Goal: Find specific page/section: Find specific page/section

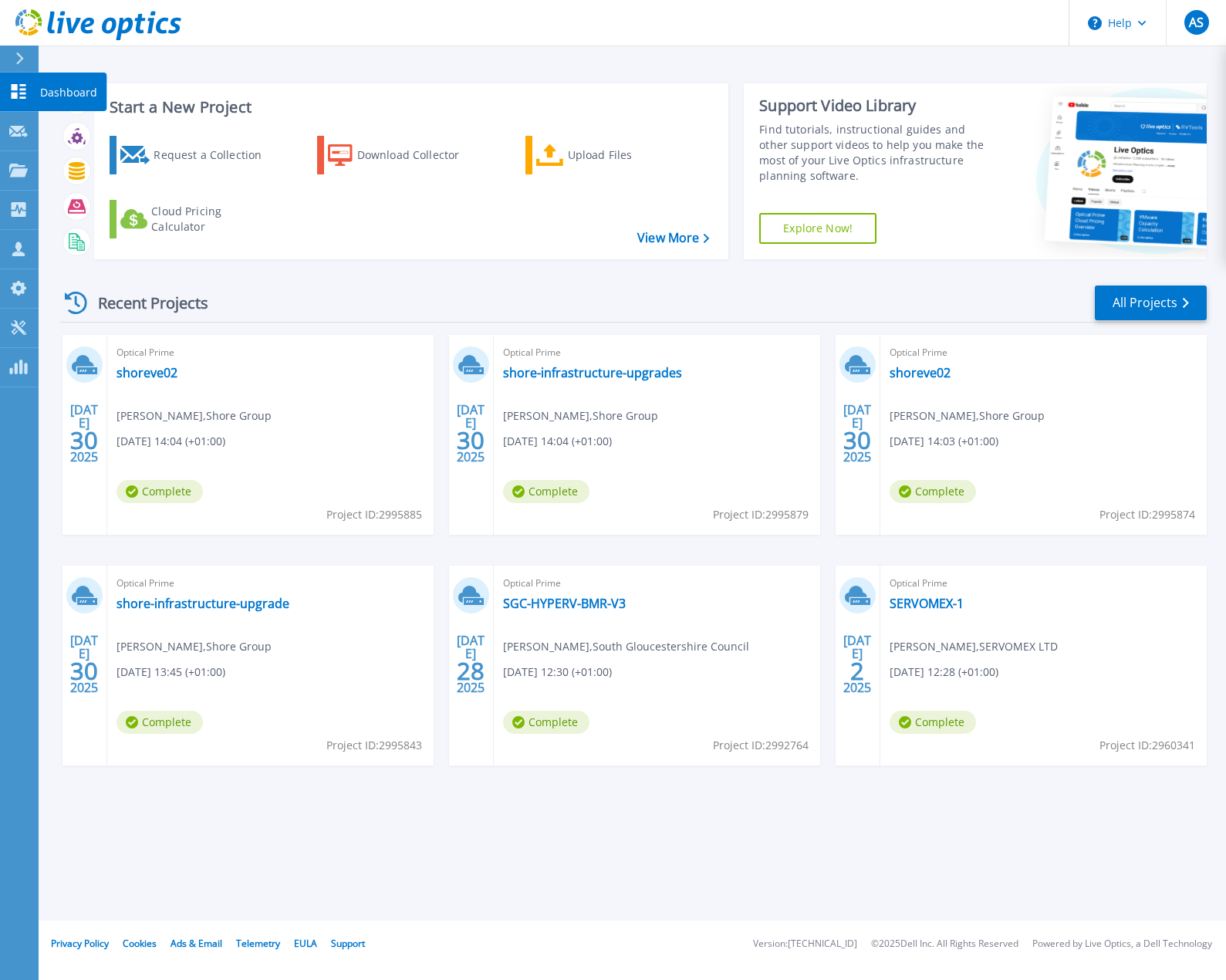
click at [65, 88] on p "Dashboard" at bounding box center [68, 93] width 57 height 40
click at [1161, 313] on link "All Projects" at bounding box center [1151, 303] width 112 height 35
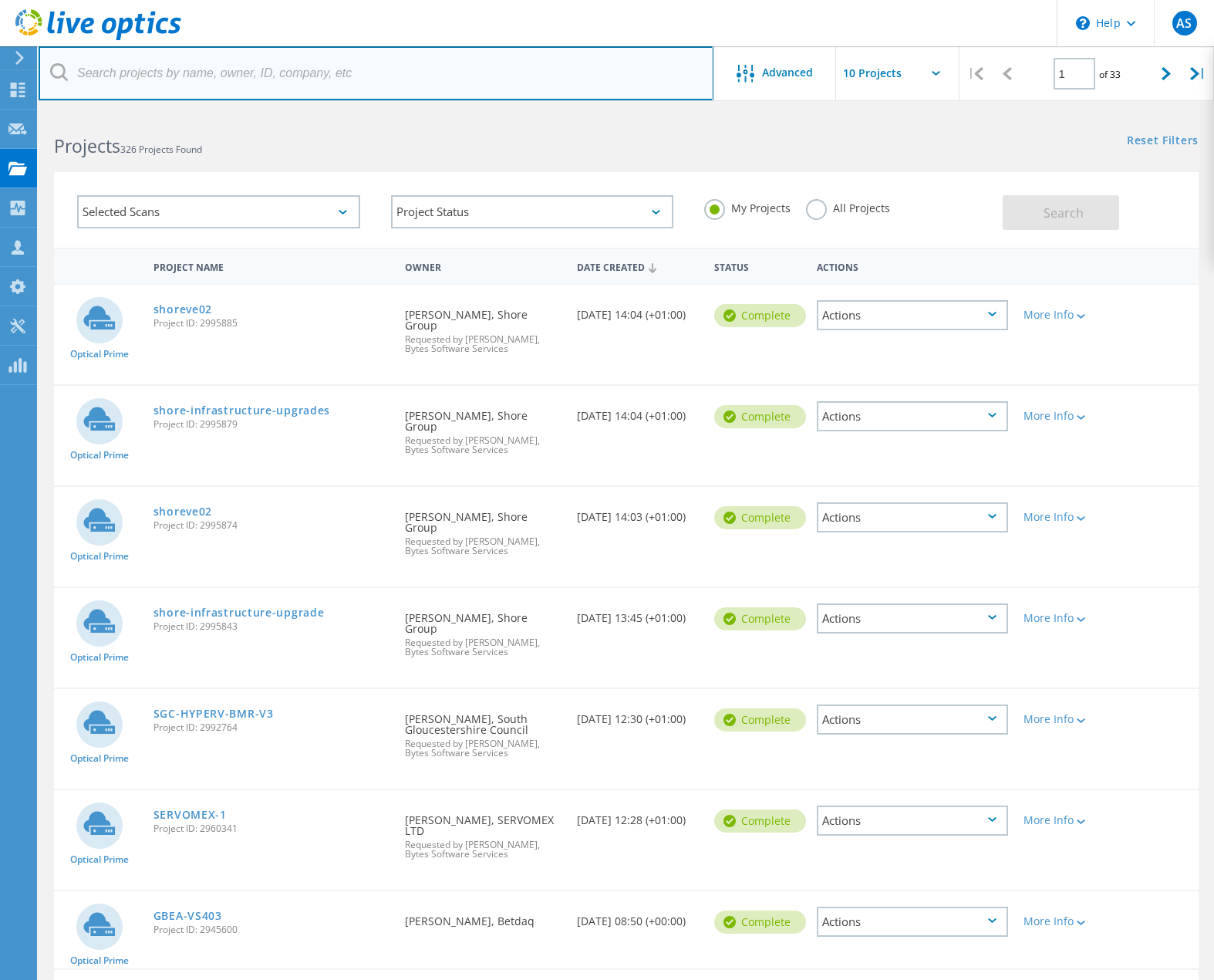
click at [162, 74] on input "text" at bounding box center [376, 74] width 675 height 54
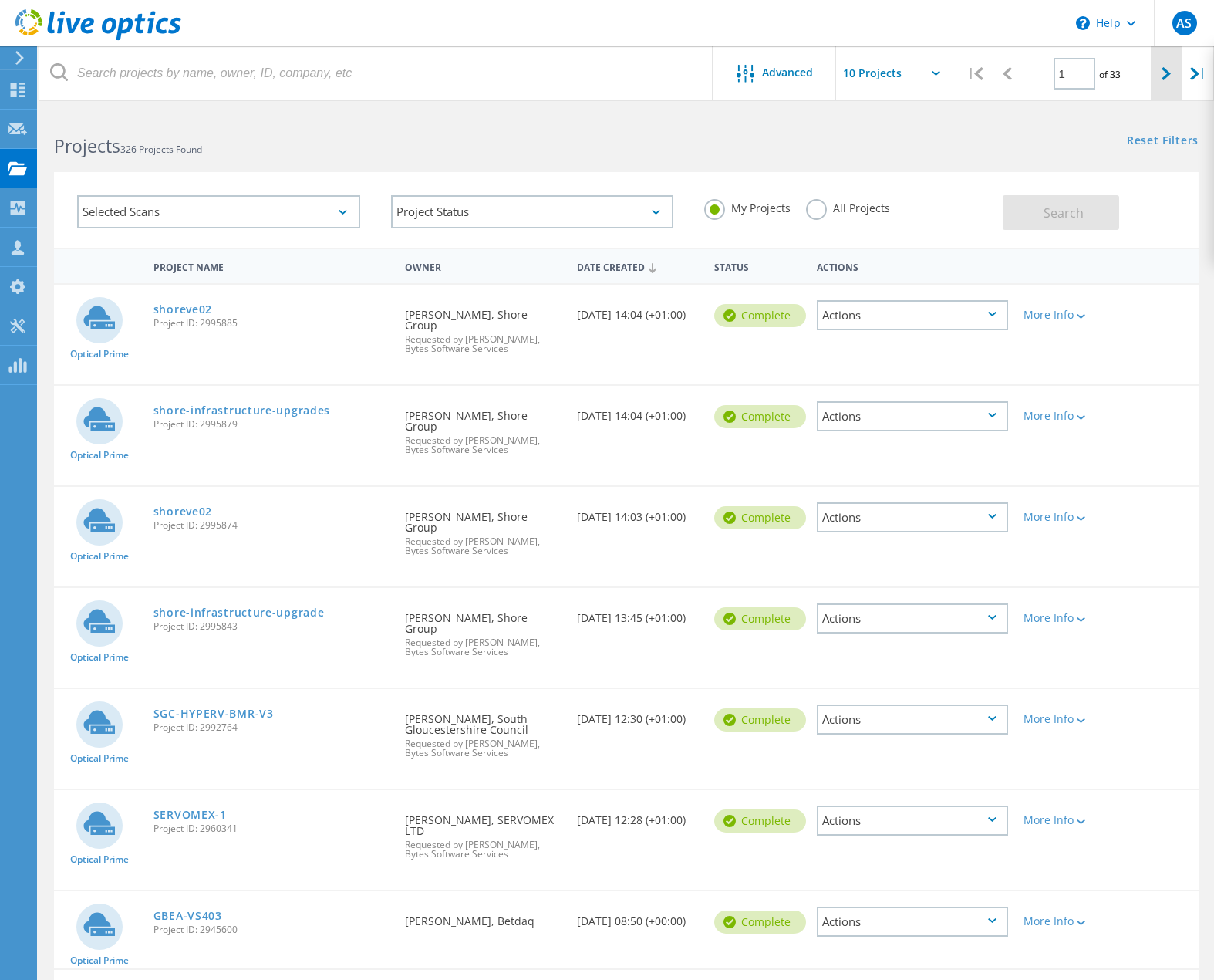
click at [1174, 76] on div at bounding box center [1167, 74] width 32 height 54
type input "2"
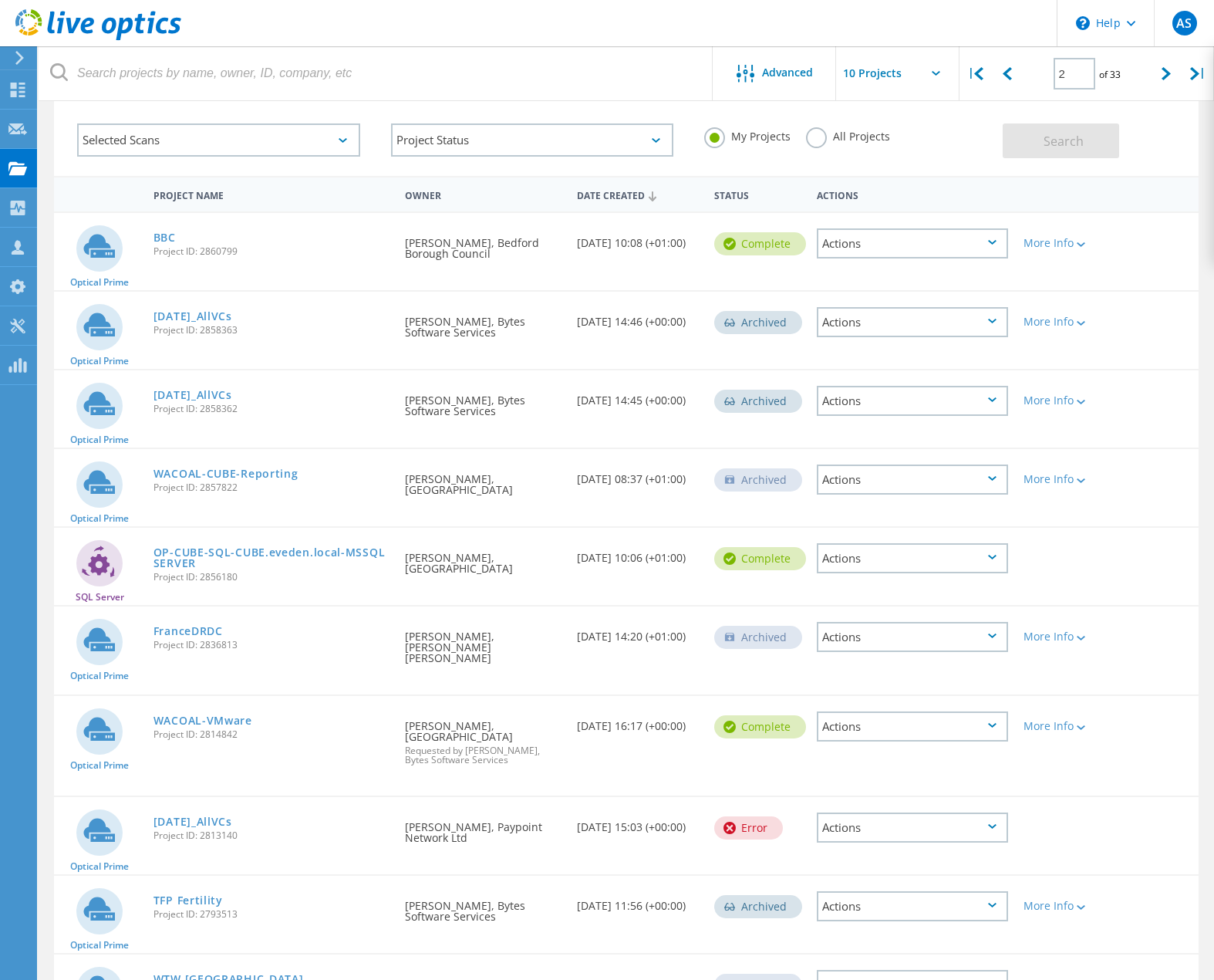
scroll to position [77, 0]
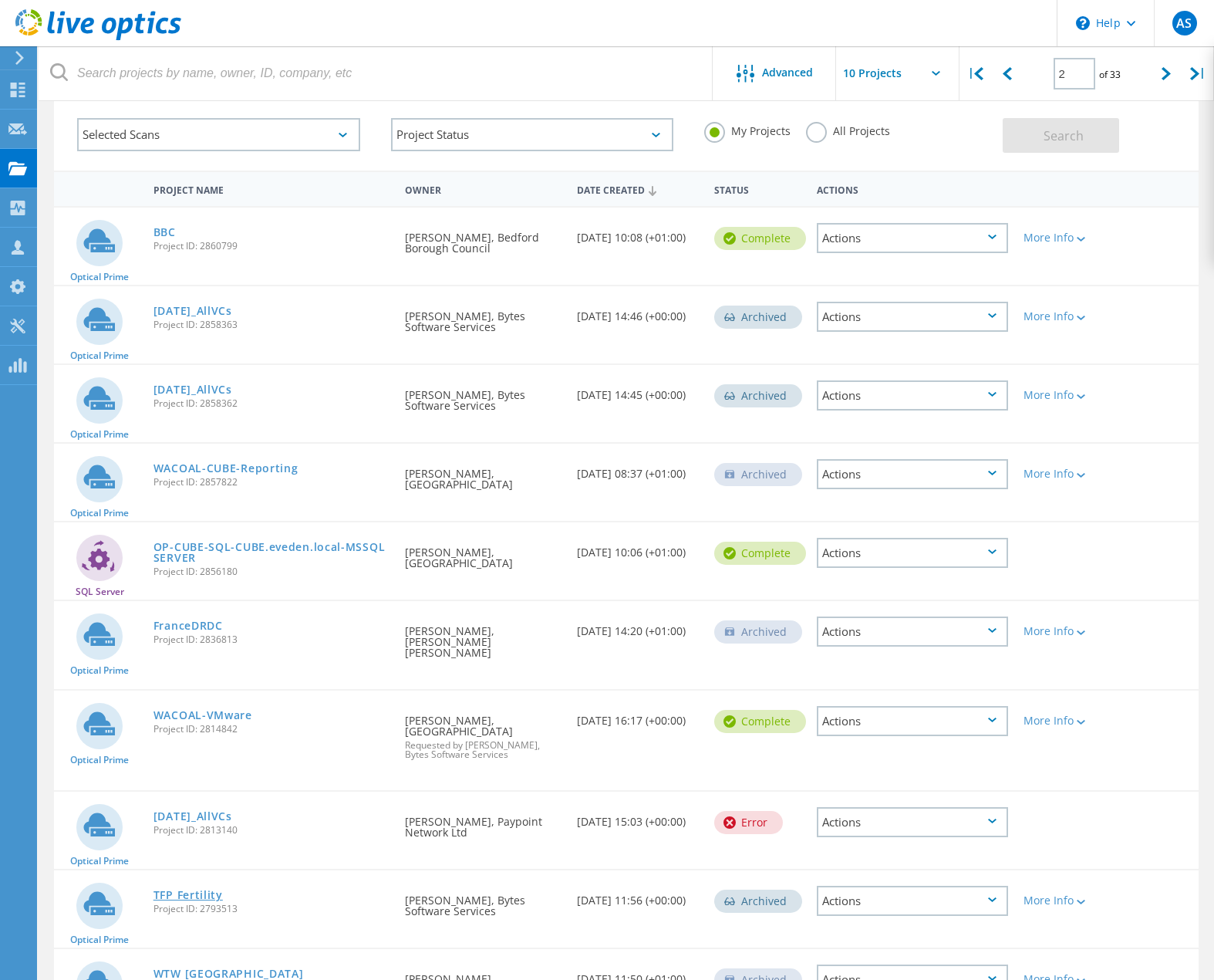
click at [202, 890] on link "TFP Fertility" at bounding box center [188, 895] width 69 height 11
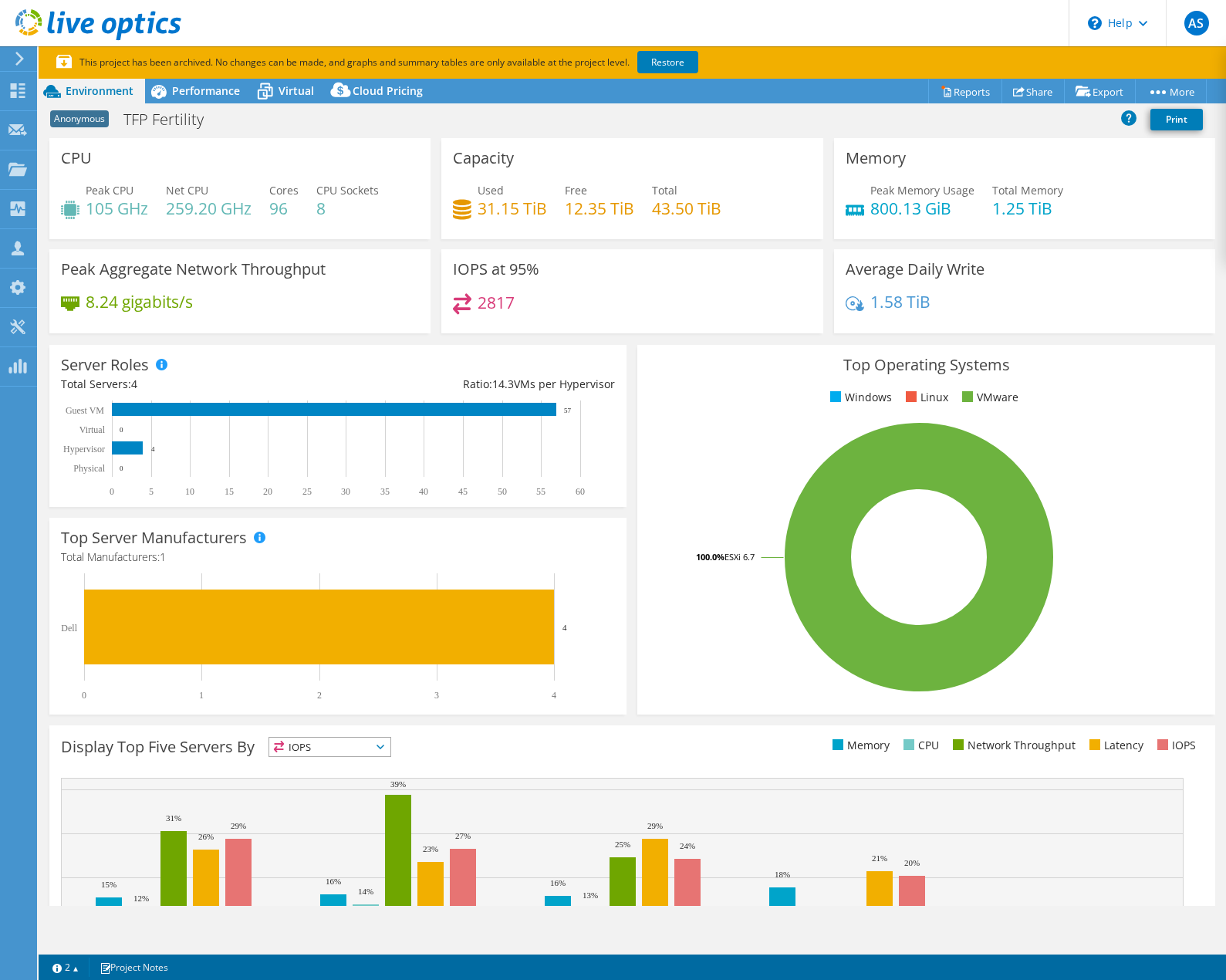
select select "USD"
click at [197, 88] on span "Performance" at bounding box center [205, 90] width 67 height 15
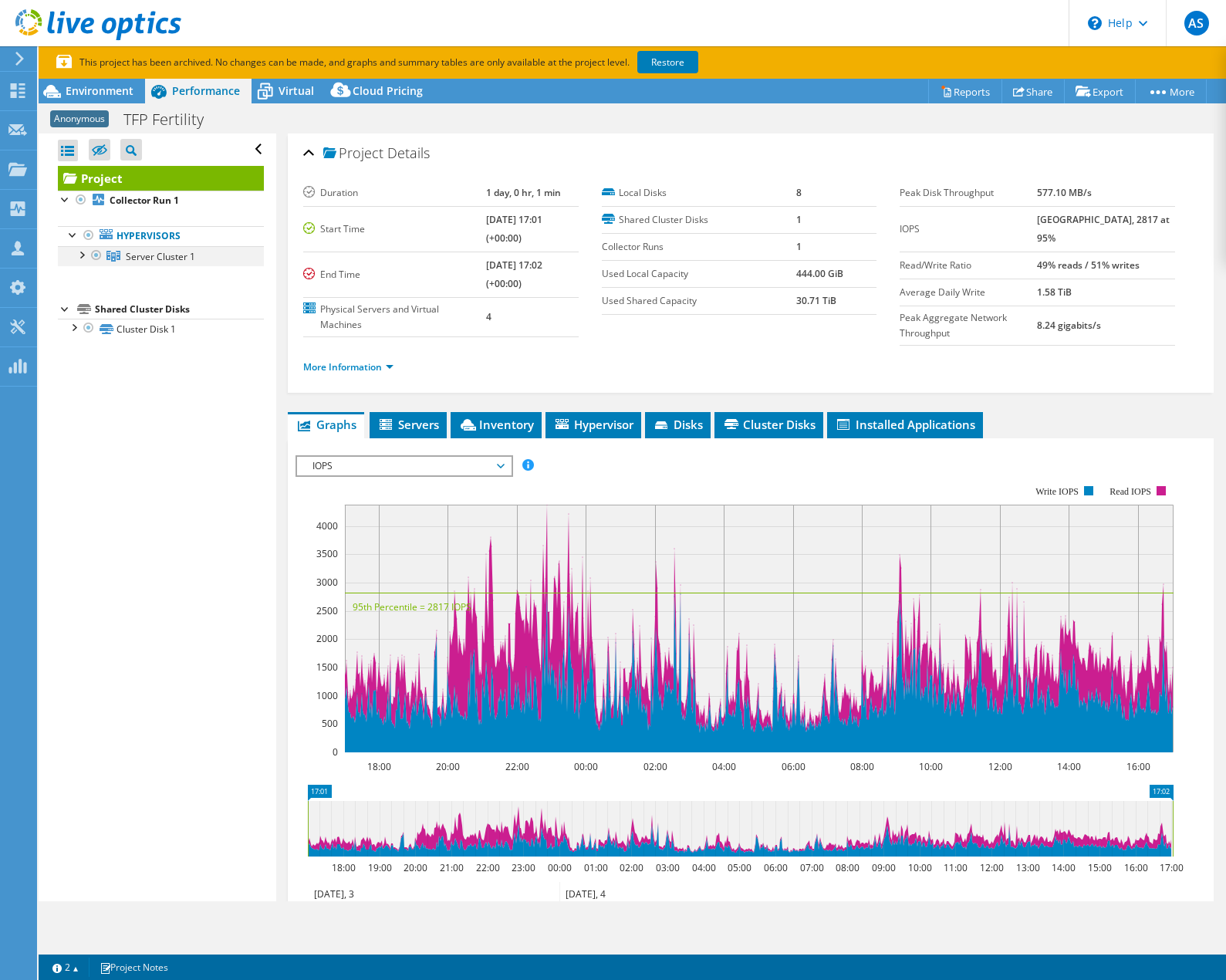
click at [76, 254] on div at bounding box center [81, 254] width 16 height 16
click at [95, 81] on div "Environment" at bounding box center [91, 91] width 106 height 25
